Goal: Task Accomplishment & Management: Use online tool/utility

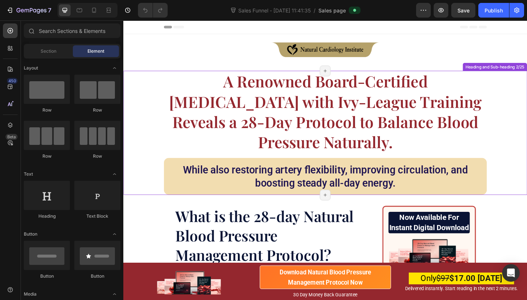
click at [217, 94] on h1 "A Renowned Board-Certified [MEDICAL_DATA] with Ivy-League Training Reveals a 28…" at bounding box center [342, 119] width 351 height 89
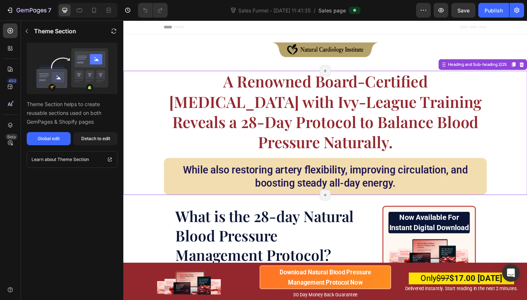
click at [217, 94] on h1 "A Renowned Board-Certified [MEDICAL_DATA] with Ivy-League Training Reveals a 28…" at bounding box center [342, 119] width 351 height 89
click at [11, 65] on icon at bounding box center [10, 68] width 7 height 7
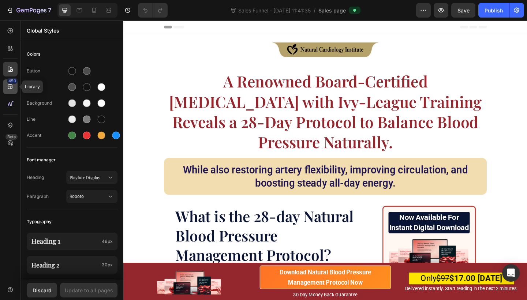
click at [10, 83] on div "450" at bounding box center [12, 81] width 11 height 6
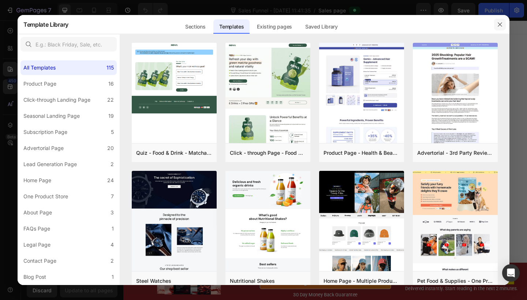
click at [498, 25] on icon "button" at bounding box center [500, 25] width 6 height 6
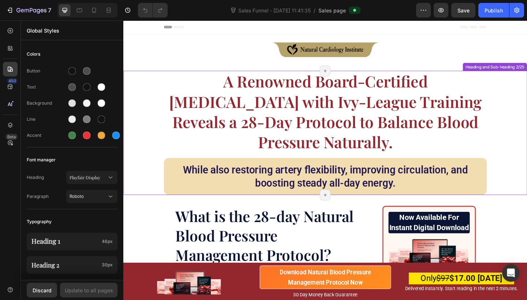
click at [208, 109] on h1 "A Renowned Board-Certified [MEDICAL_DATA] with Ivy-League Training Reveals a 28…" at bounding box center [342, 119] width 351 height 89
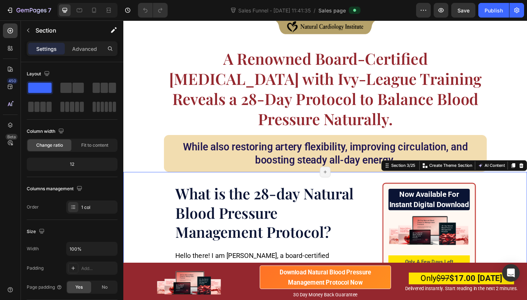
scroll to position [30, 0]
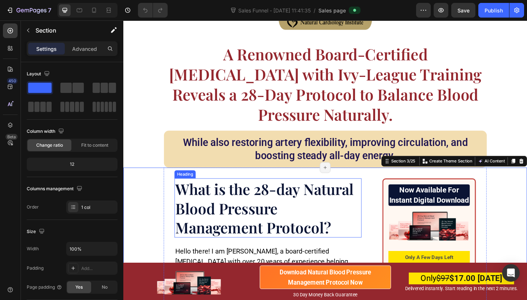
click at [205, 206] on h1 "What is the 28-day Natural Blood Pressure Management Protocol?" at bounding box center [280, 224] width 203 height 64
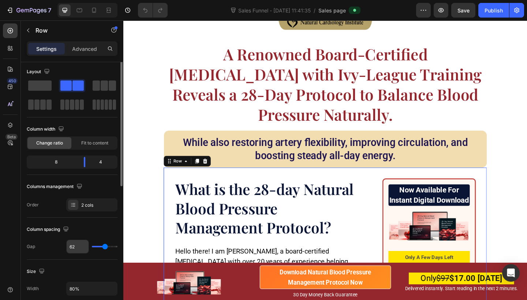
scroll to position [0, 0]
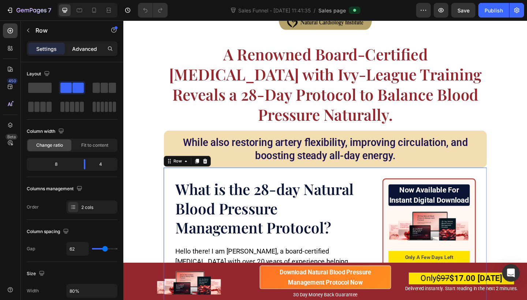
click at [91, 51] on p "Advanced" at bounding box center [84, 49] width 25 height 8
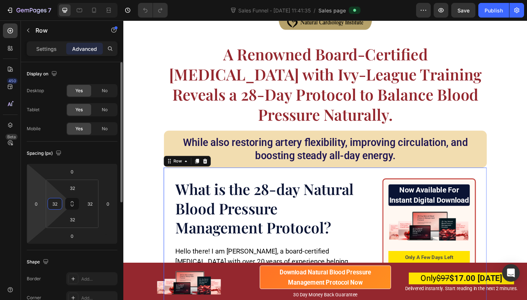
drag, startPoint x: 57, startPoint y: 203, endPoint x: 44, endPoint y: 203, distance: 13.2
click at [44, 203] on div "0 0 0 0 32 32 32 32" at bounding box center [72, 204] width 91 height 80
type input "0"
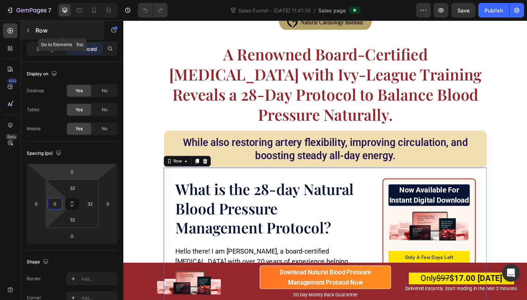
click at [28, 30] on icon "button" at bounding box center [28, 31] width 2 height 4
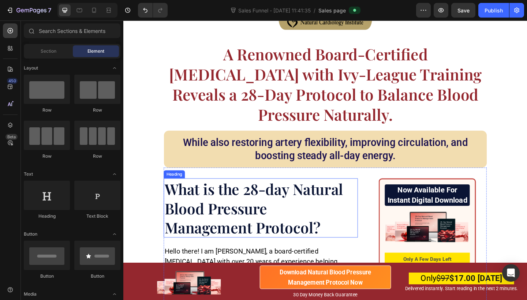
click at [177, 203] on h1 "What is the 28-day Natural Blood Pressure Management Protocol?" at bounding box center [272, 224] width 211 height 64
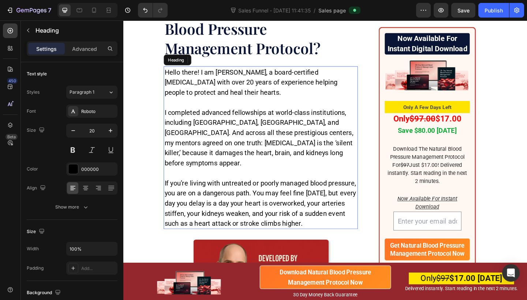
click at [193, 206] on h1 "Hello there! I am [PERSON_NAME], a board-certified [MEDICAL_DATA] with over 20 …" at bounding box center [272, 159] width 211 height 177
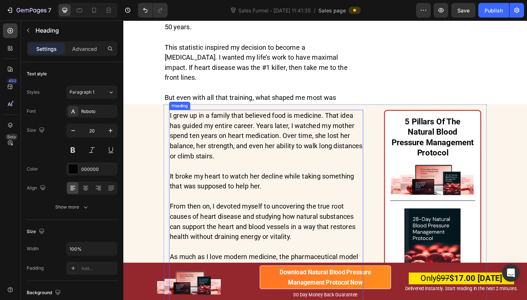
scroll to position [628, 0]
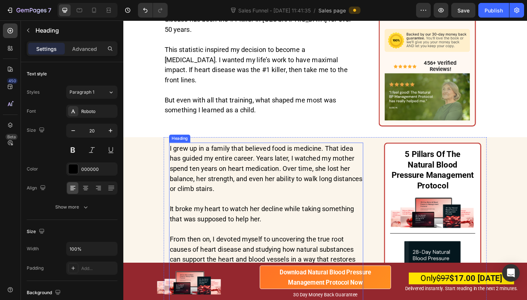
click at [278, 165] on h2 "I grew up in a family that believed food is medicine. That idea has guided my e…" at bounding box center [278, 264] width 211 height 221
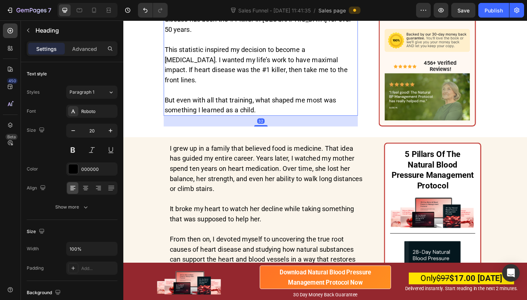
click at [233, 85] on h2 "Our very own American Heart Association has confirmed that deaths from [MEDICAL…" at bounding box center [272, 57] width 211 height 133
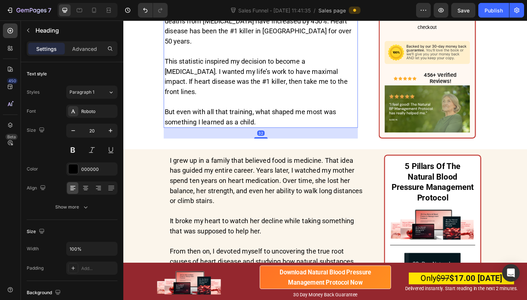
scroll to position [610, 0]
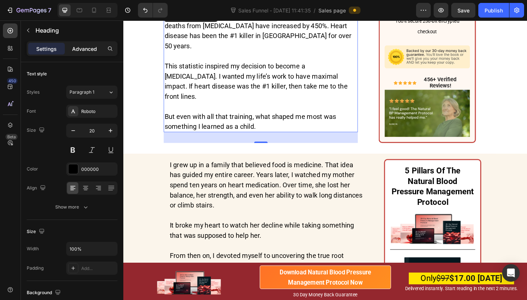
click at [87, 49] on p "Advanced" at bounding box center [84, 49] width 25 height 8
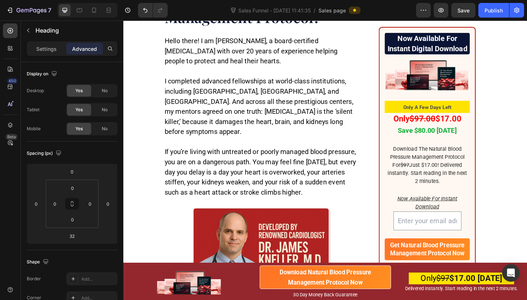
scroll to position [232, 0]
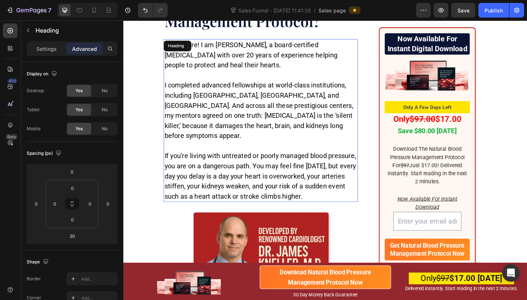
click at [194, 183] on h1 "Hello there! I am [PERSON_NAME], a board-certified [MEDICAL_DATA] with over 20 …" at bounding box center [272, 129] width 211 height 177
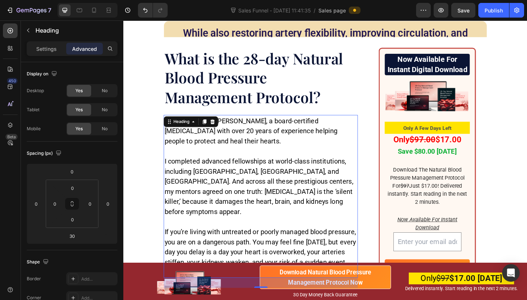
scroll to position [148, 0]
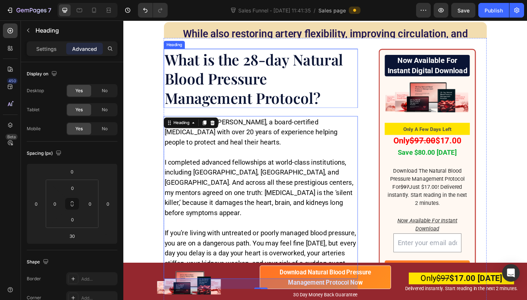
click at [194, 74] on h1 "What is the 28-day Natural Blood Pressure Management Protocol?" at bounding box center [272, 84] width 211 height 64
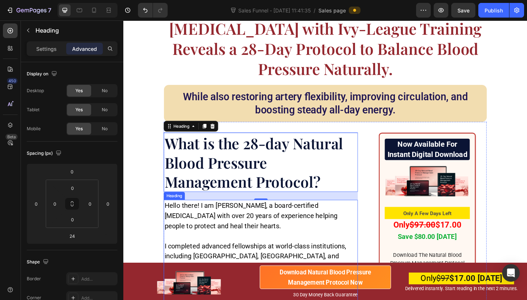
scroll to position [72, 0]
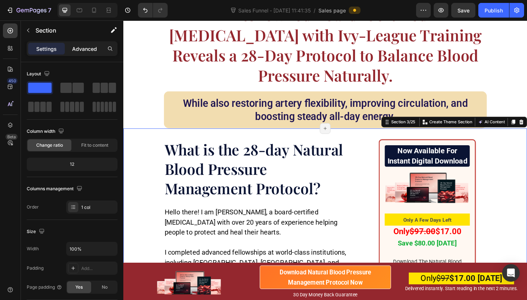
click at [86, 54] on div "Advanced" at bounding box center [84, 49] width 37 height 12
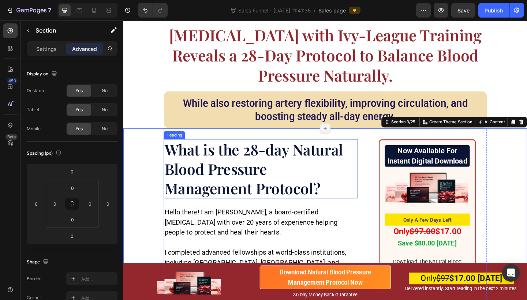
click at [240, 186] on h1 "What is the 28-day Natural Blood Pressure Management Protocol?" at bounding box center [272, 182] width 211 height 64
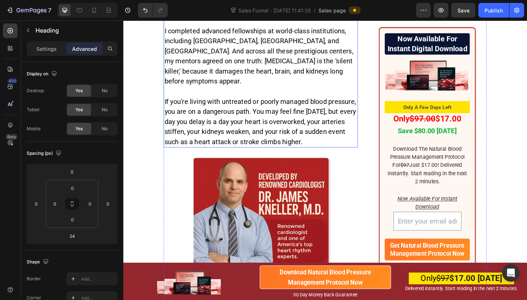
click at [213, 131] on h1 "Hello there! I am [PERSON_NAME], a board-certified [MEDICAL_DATA] with over 20 …" at bounding box center [272, 70] width 211 height 177
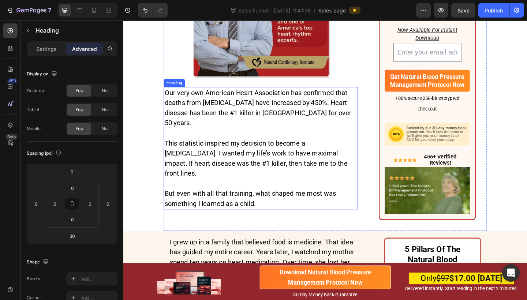
scroll to position [544, 0]
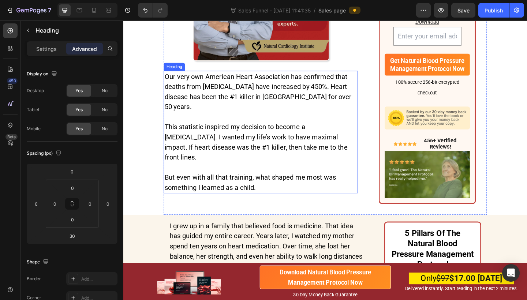
click at [205, 130] on h2 "Our very own American Heart Association has confirmed that deaths from [MEDICAL…" at bounding box center [272, 141] width 211 height 133
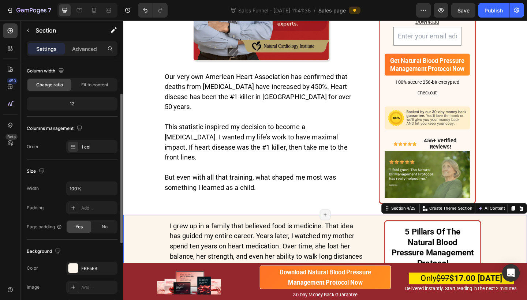
scroll to position [61, 0]
click at [93, 50] on p "Advanced" at bounding box center [84, 49] width 25 height 8
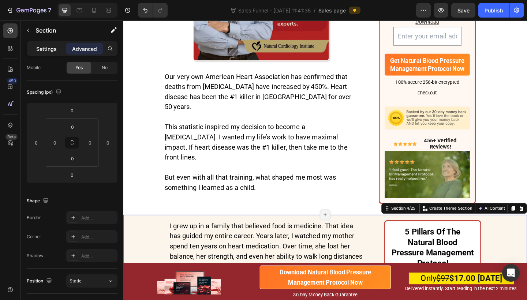
click at [49, 50] on p "Settings" at bounding box center [46, 49] width 20 height 8
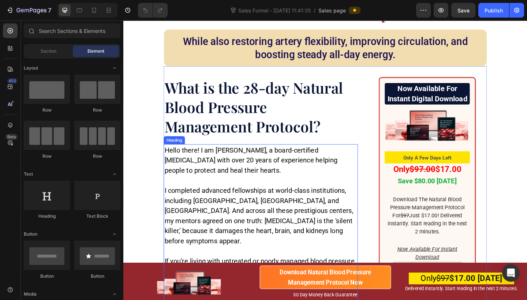
click at [248, 167] on h1 "Hello there! I am [PERSON_NAME], a board-certified [MEDICAL_DATA] with over 20 …" at bounding box center [272, 243] width 211 height 177
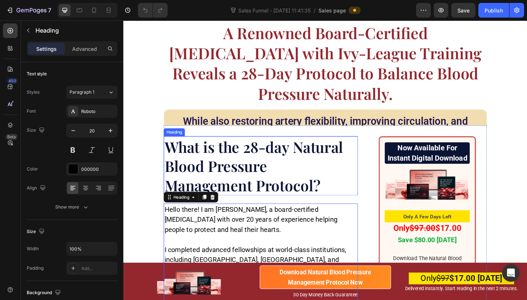
scroll to position [51, 0]
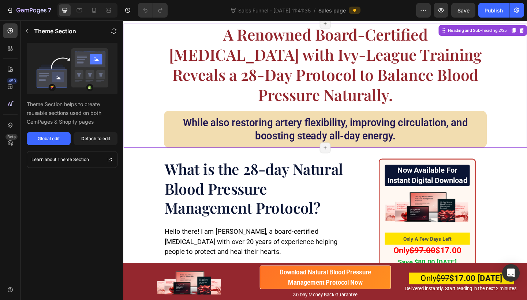
click at [214, 86] on h1 "A Renowned Board-Certified [MEDICAL_DATA] with Ivy-League Training Reveals a 28…" at bounding box center [342, 68] width 351 height 89
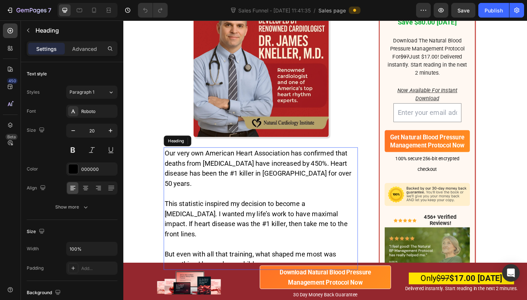
click at [207, 199] on h2 "Our very own American Heart Association has confirmed that deaths from [MEDICAL…" at bounding box center [272, 225] width 211 height 133
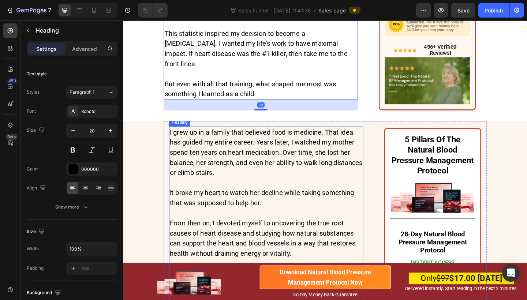
scroll to position [646, 0]
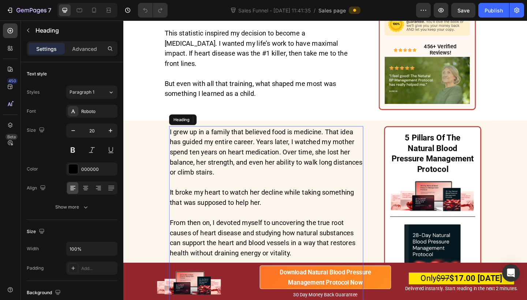
click at [203, 163] on h2 "I grew up in a family that believed food is medicine. That idea has guided my e…" at bounding box center [278, 246] width 211 height 221
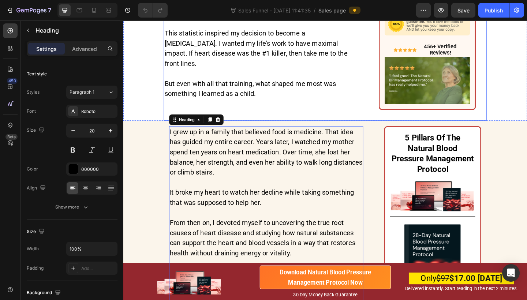
click at [183, 73] on h2 "Our very own American Heart Association has confirmed that deaths from [MEDICAL…" at bounding box center [272, 39] width 211 height 133
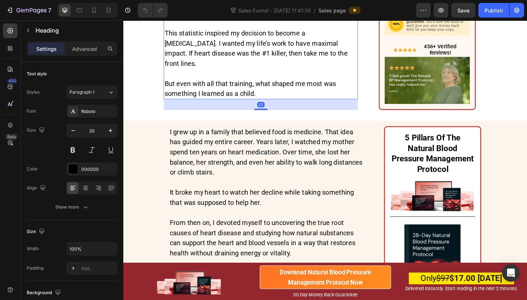
click at [181, 62] on h2 "Our very own American Heart Association has confirmed that deaths from [MEDICAL…" at bounding box center [272, 39] width 211 height 133
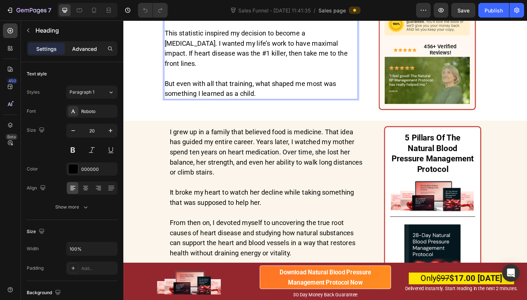
click at [92, 51] on p "Advanced" at bounding box center [84, 49] width 25 height 8
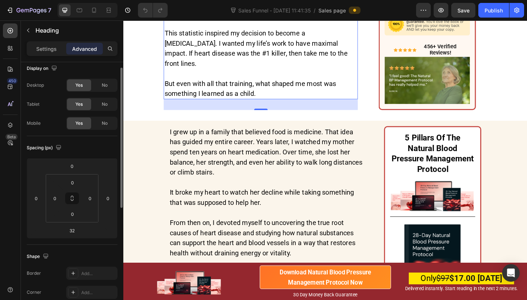
scroll to position [8, 0]
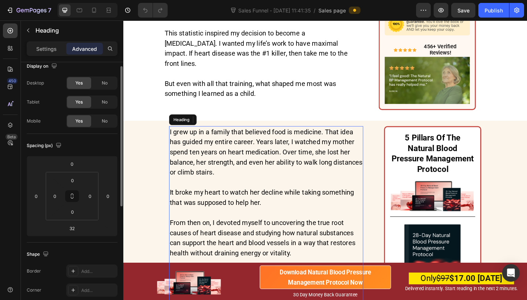
click at [223, 157] on h2 "I grew up in a family that believed food is medicine. That idea has guided my e…" at bounding box center [278, 246] width 211 height 221
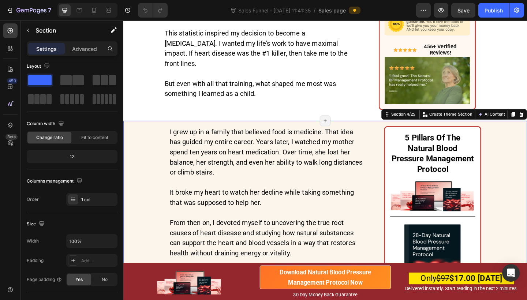
scroll to position [0, 0]
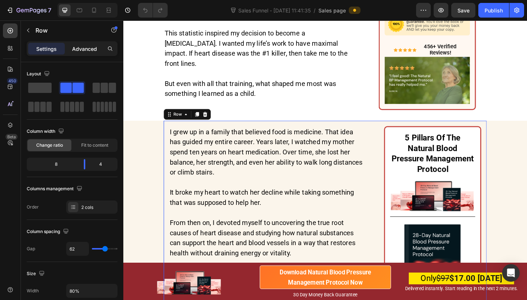
click at [77, 47] on p "Advanced" at bounding box center [84, 49] width 25 height 8
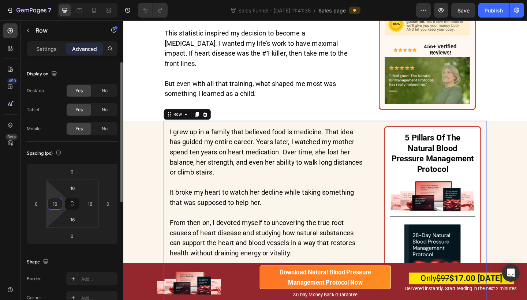
drag, startPoint x: 57, startPoint y: 204, endPoint x: 46, endPoint y: 204, distance: 11.7
click at [46, 204] on div "16 16 16 16" at bounding box center [72, 204] width 53 height 48
type input "0"
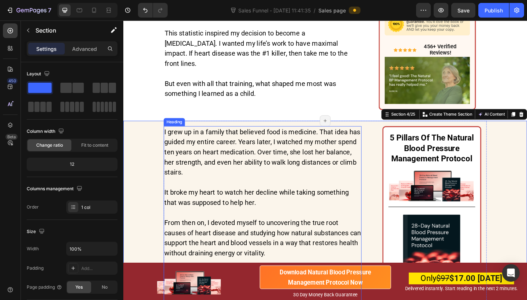
click at [185, 169] on p "I grew up in a family that believed food is medicine. That idea has guided my e…" at bounding box center [275, 245] width 214 height 219
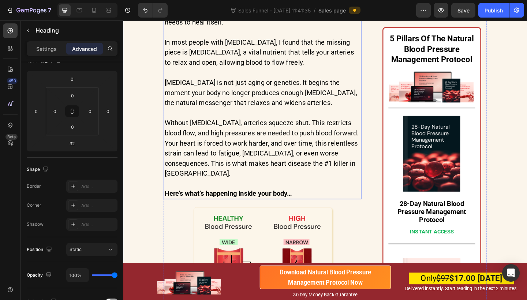
scroll to position [1125, 0]
